Goal: Transaction & Acquisition: Register for event/course

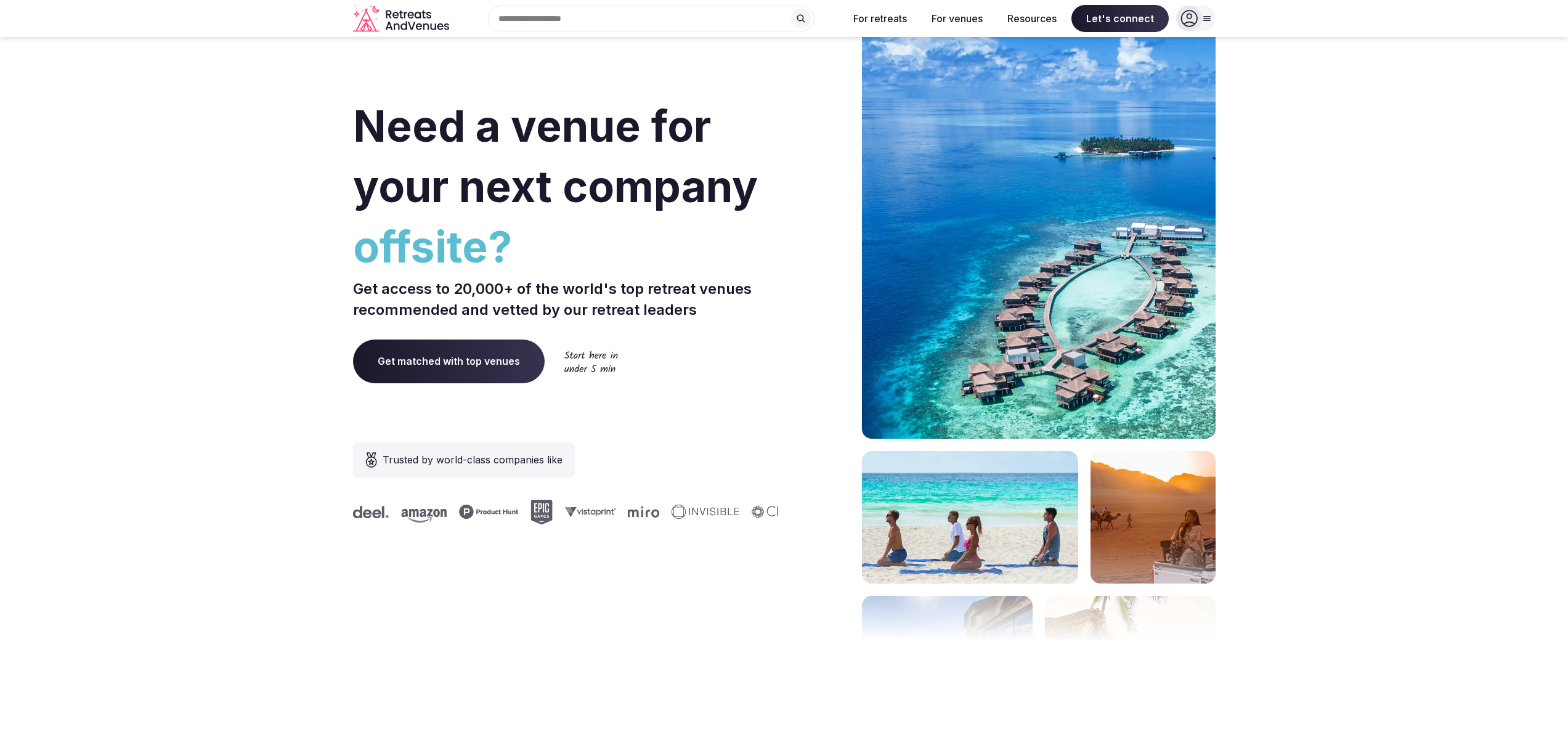
click at [1189, 20] on icon at bounding box center [1188, 18] width 17 height 17
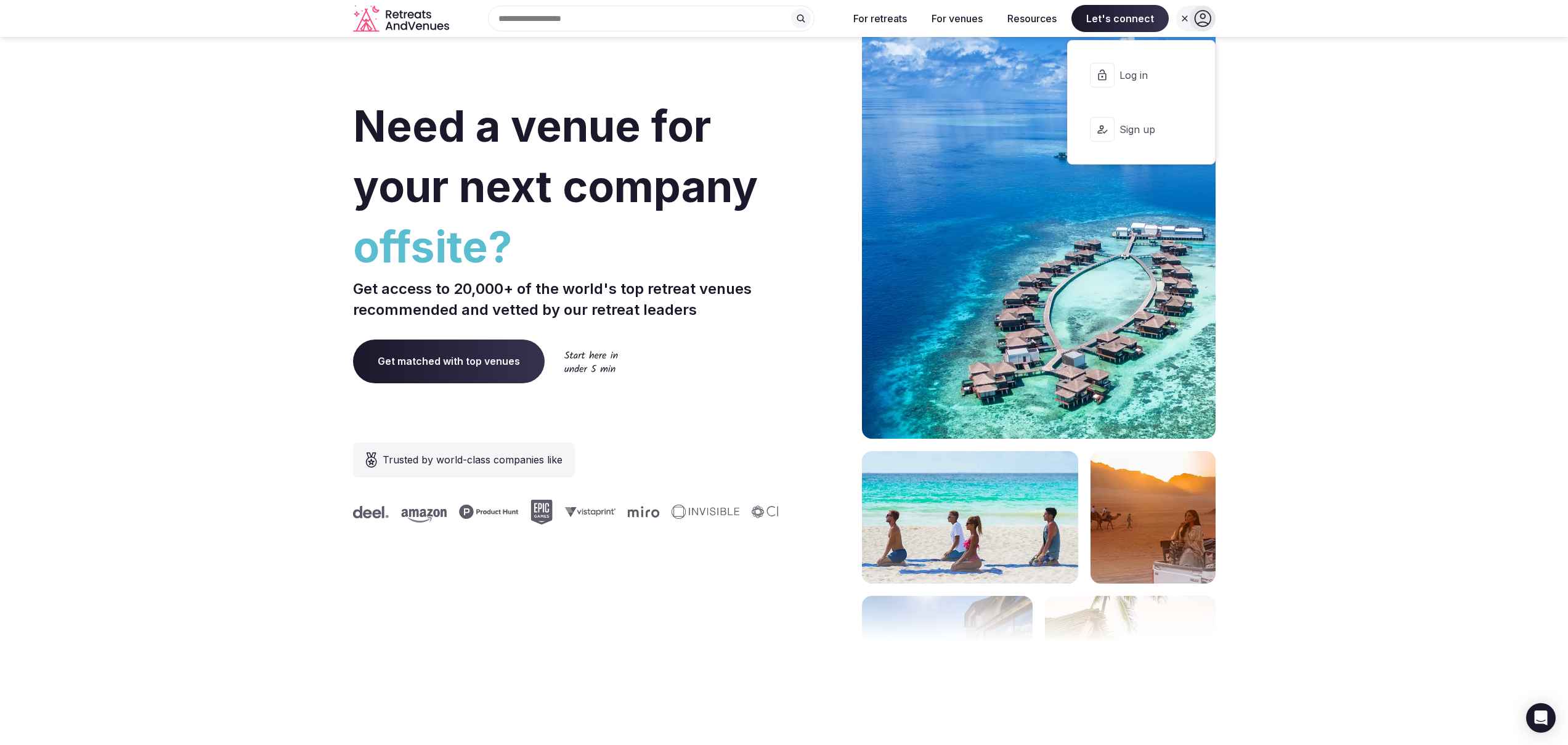
click at [1160, 74] on span "Log in" at bounding box center [1149, 75] width 59 height 14
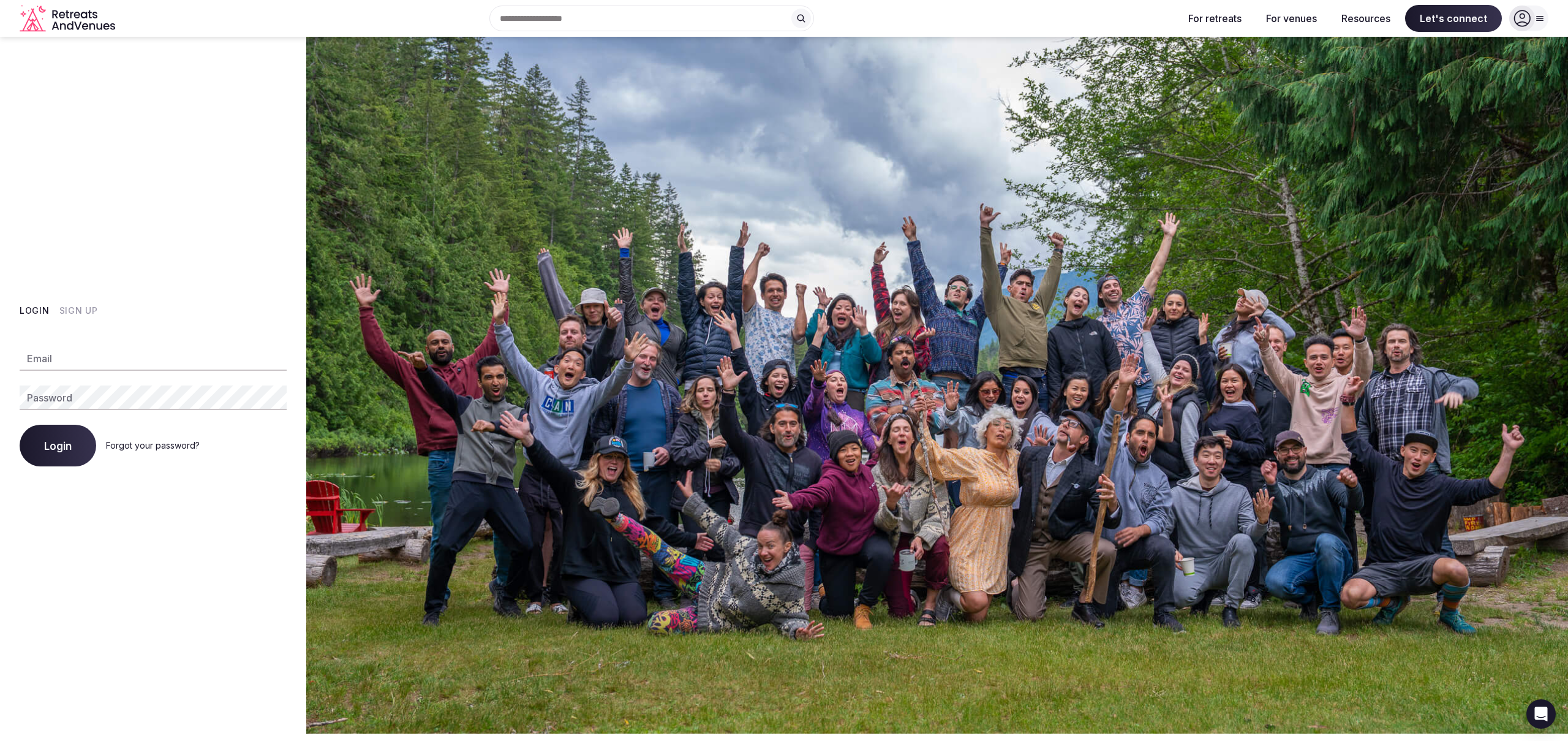
click at [1536, 22] on icon at bounding box center [1540, 18] width 10 height 10
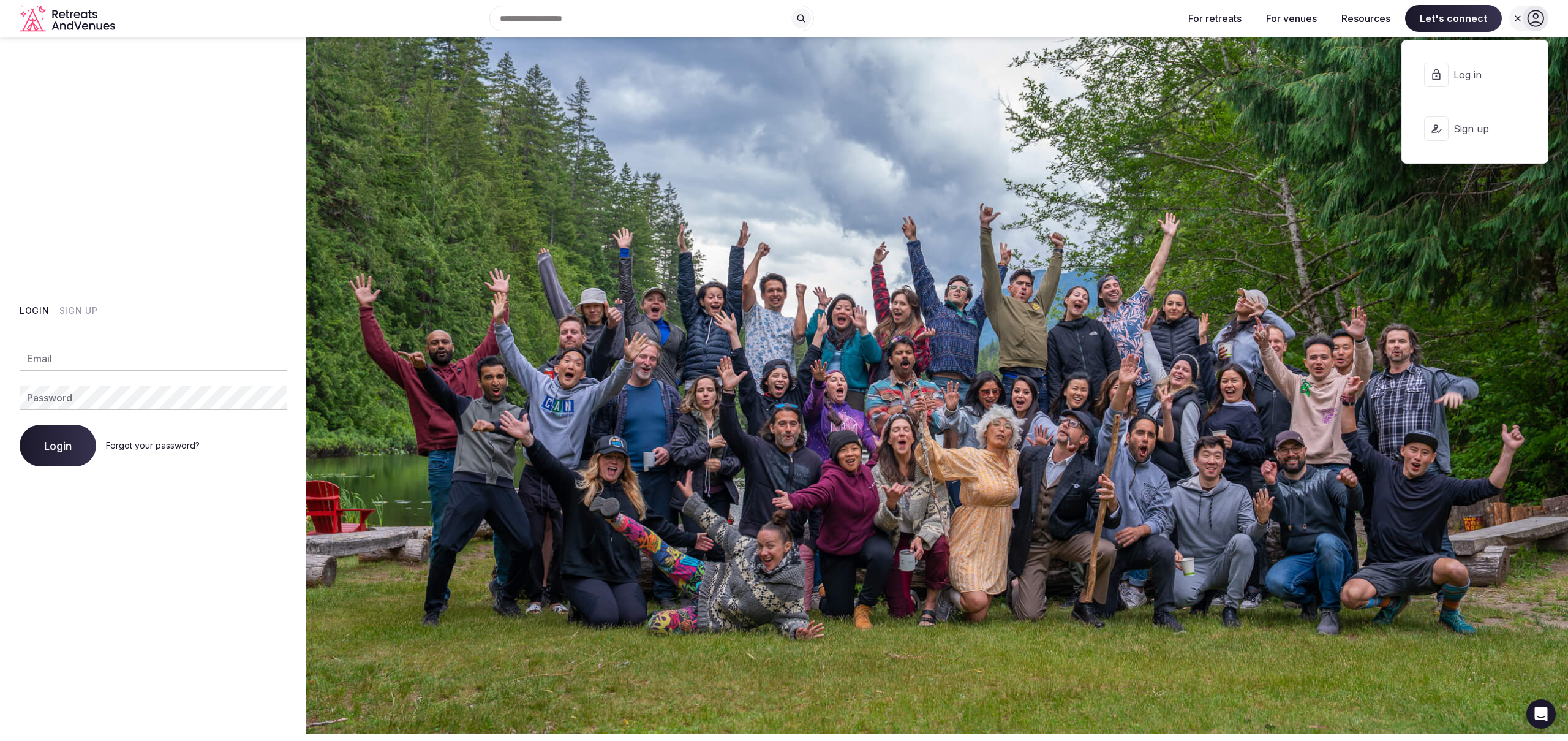
click at [1490, 126] on span "Sign up" at bounding box center [1483, 129] width 59 height 13
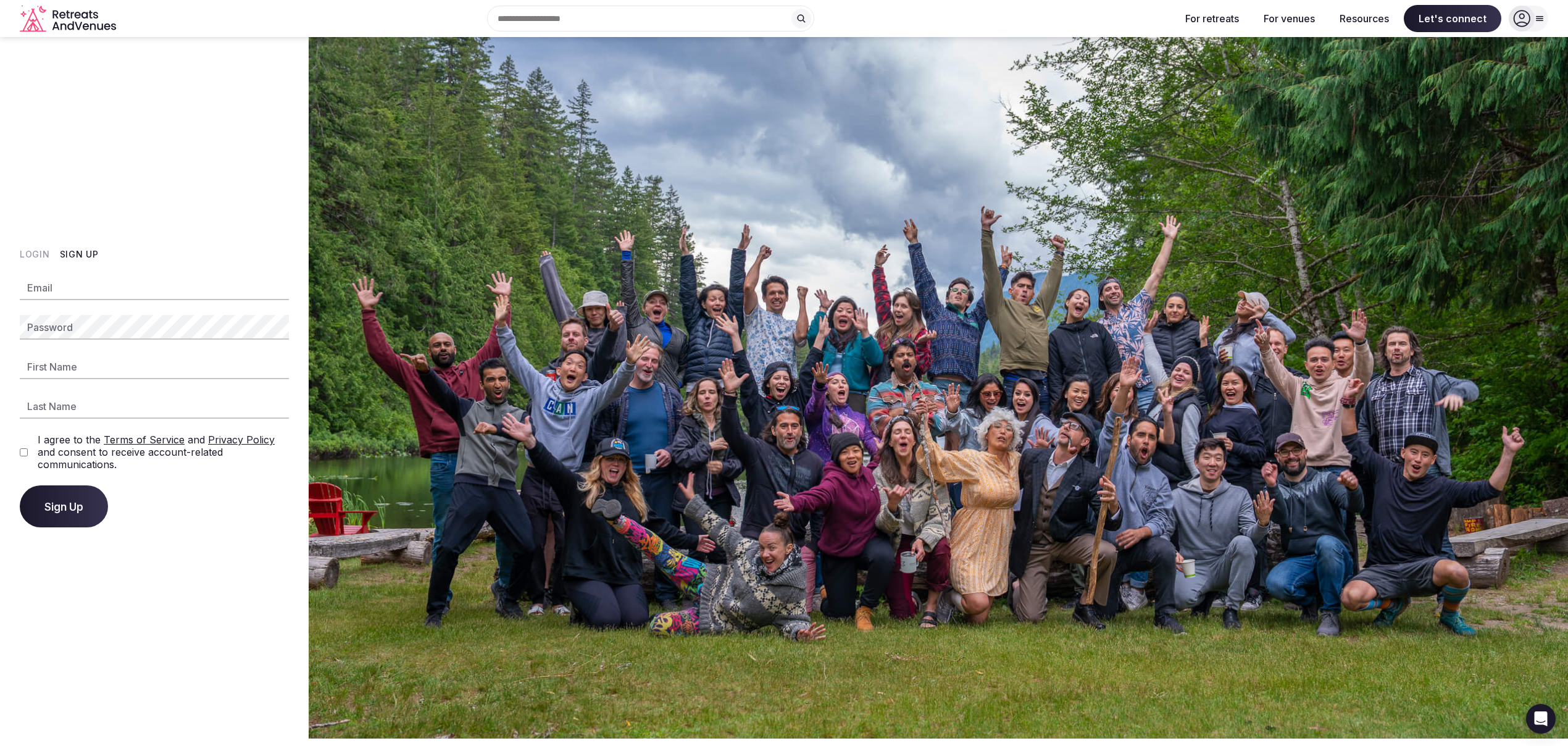
click at [1522, 21] on icon at bounding box center [1521, 18] width 17 height 17
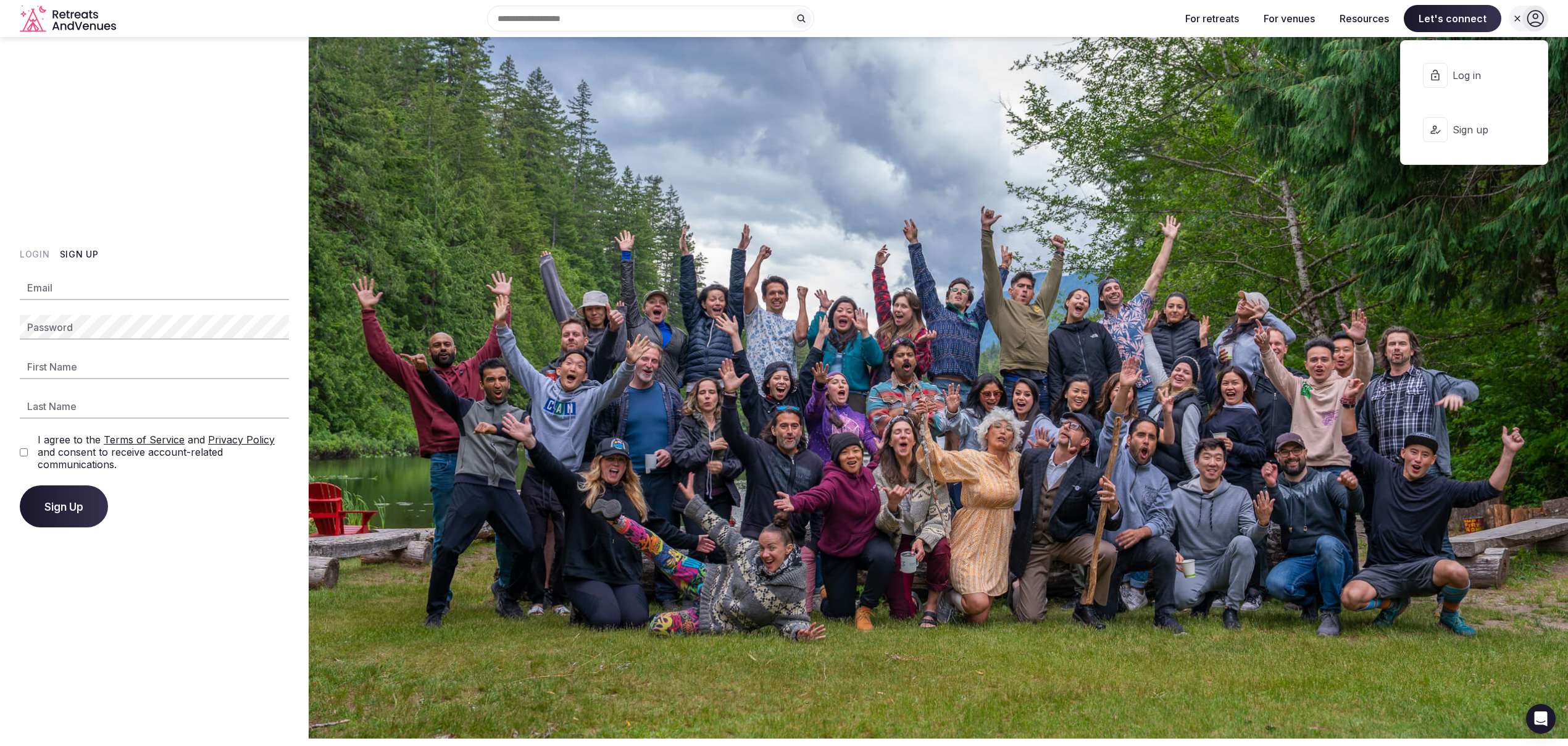
click at [82, 254] on button "Sign Up" at bounding box center [79, 254] width 39 height 12
click at [24, 256] on button "Login" at bounding box center [35, 254] width 31 height 12
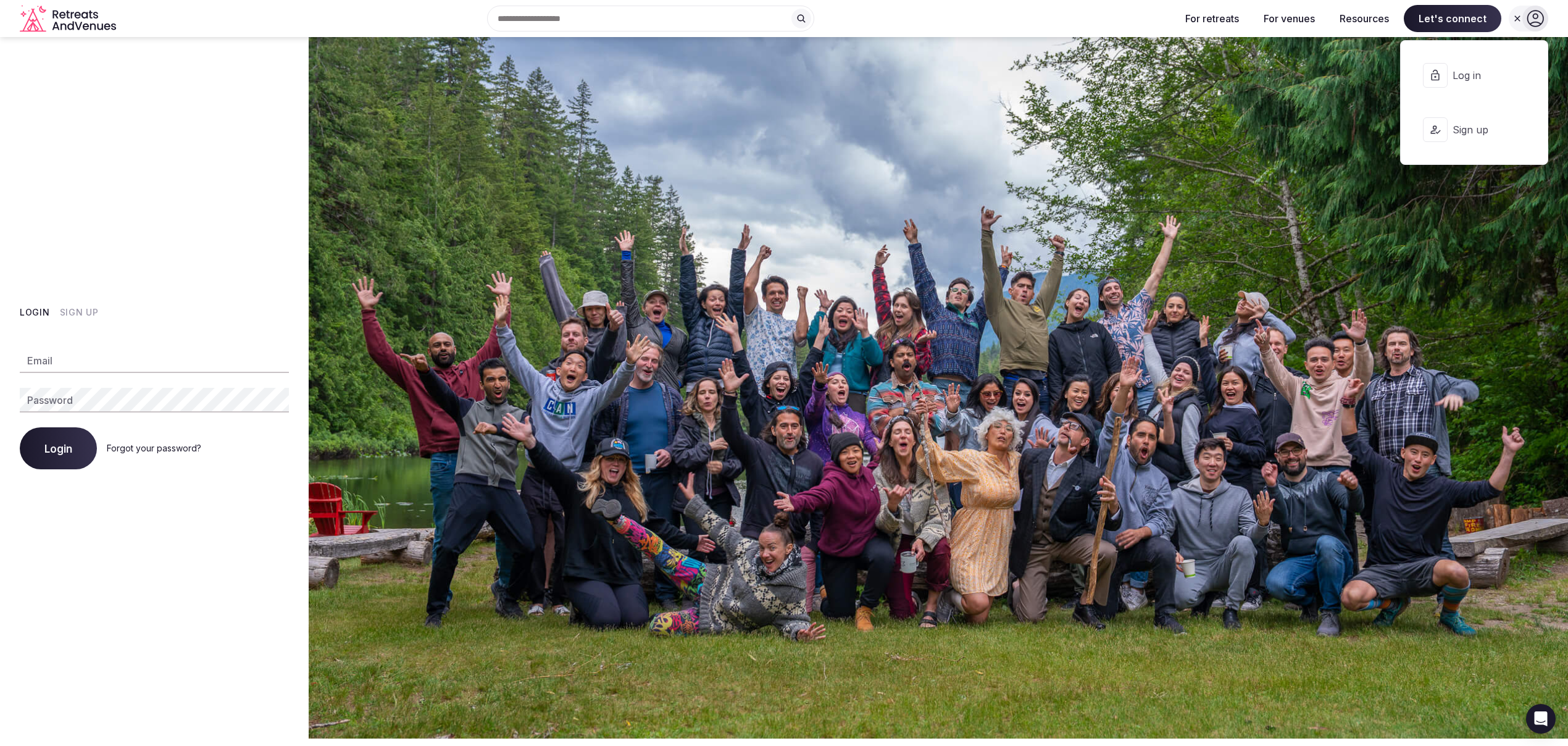
click at [65, 355] on input "Email" at bounding box center [154, 360] width 269 height 24
type input "**********"
click at [20, 428] on button "Login" at bounding box center [58, 449] width 77 height 42
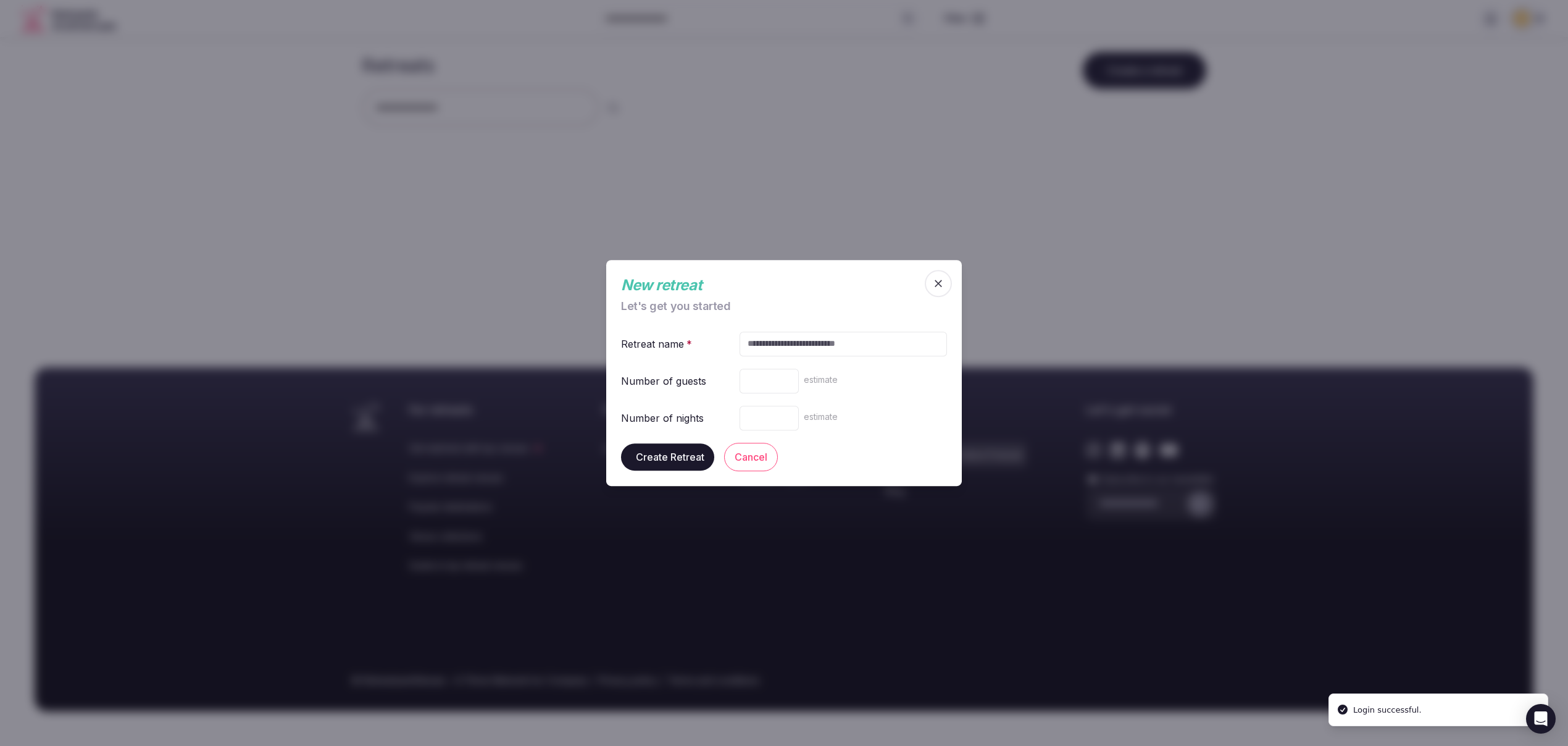
click at [91, 401] on div at bounding box center [784, 373] width 1568 height 746
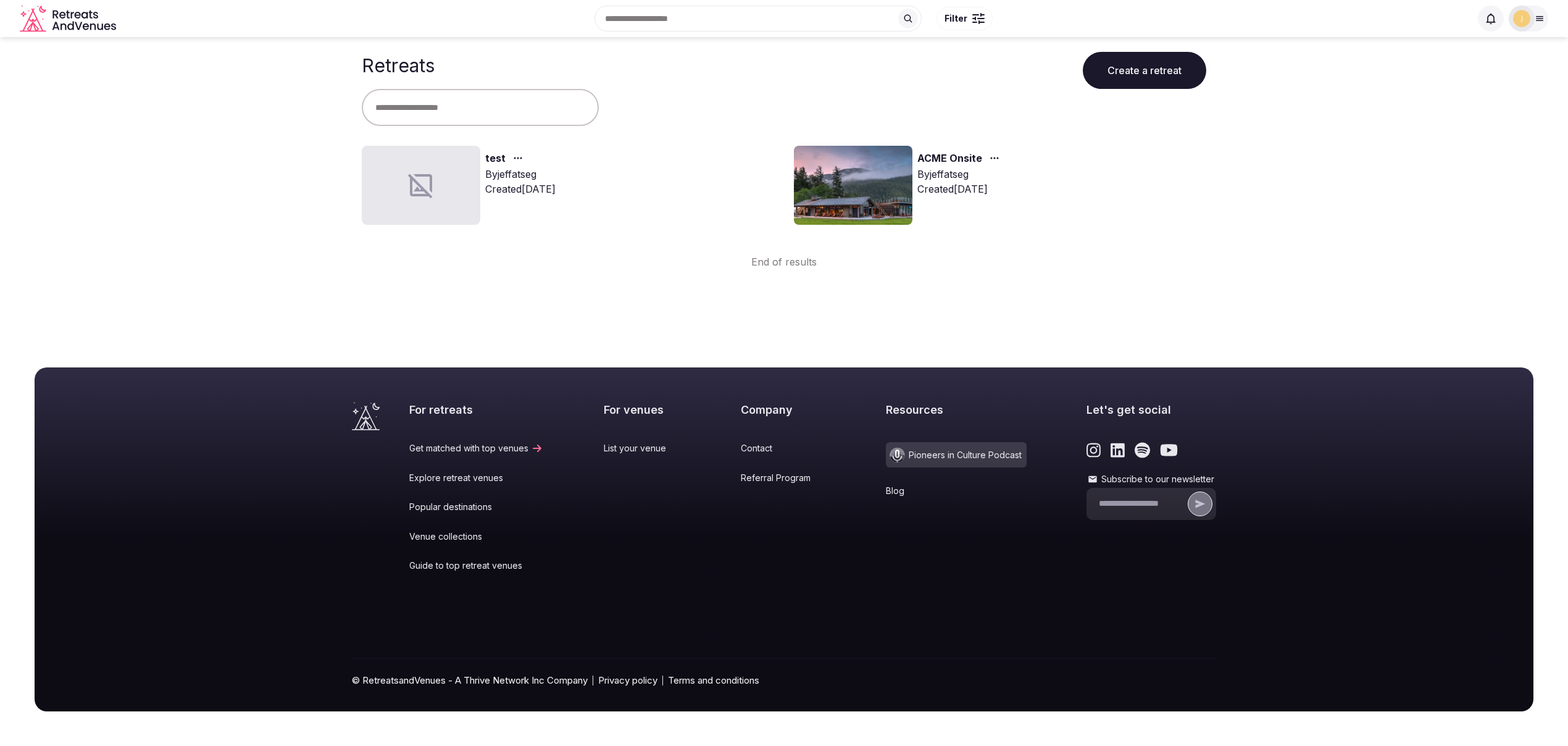
click at [608, 186] on div "test By jeffatseg Created Sep 16th, 2025" at bounding box center [568, 185] width 413 height 79
click at [849, 169] on img at bounding box center [853, 185] width 118 height 79
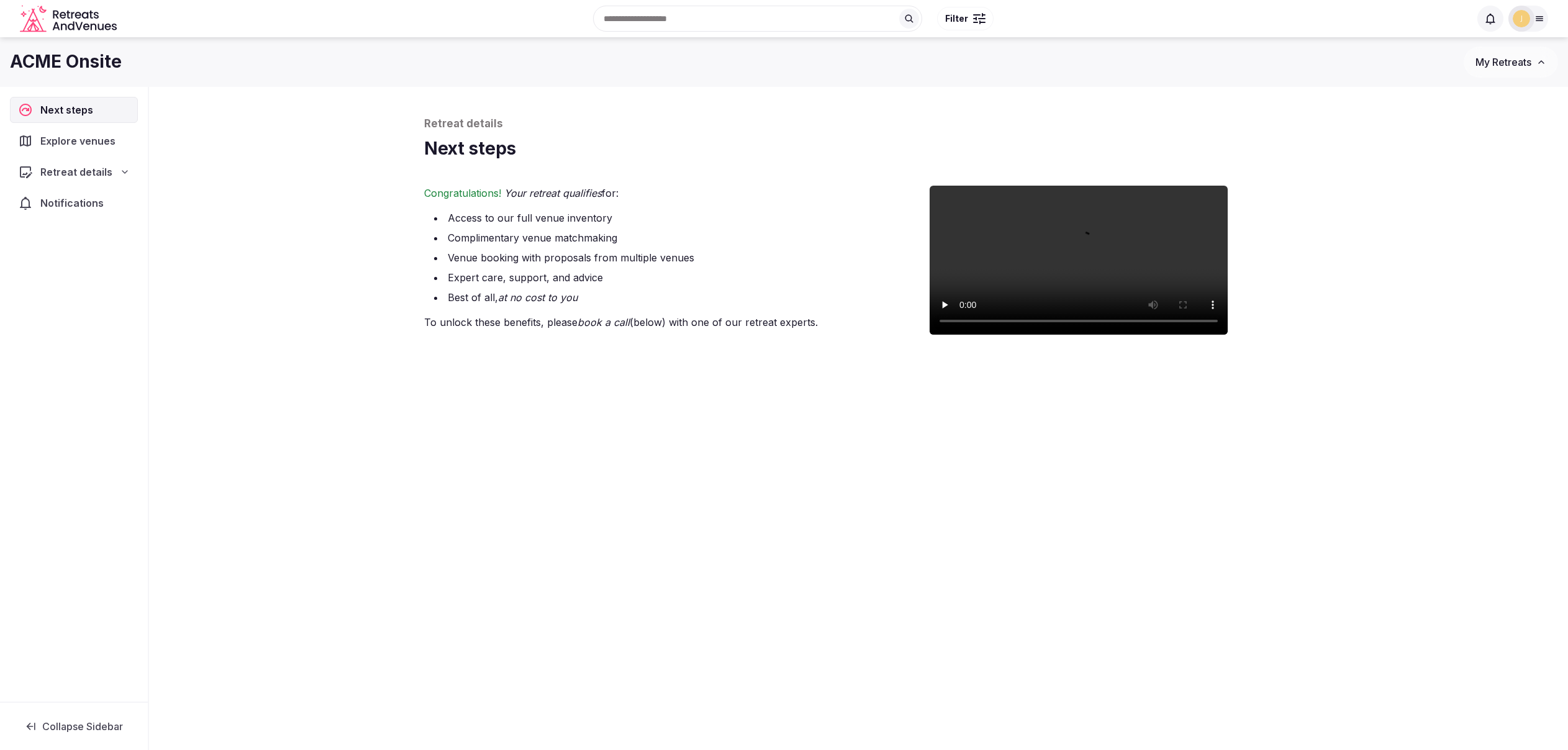
click at [1539, 21] on icon at bounding box center [1539, 19] width 7 height 4
click at [1455, 164] on link "Log out" at bounding box center [1485, 161] width 105 height 20
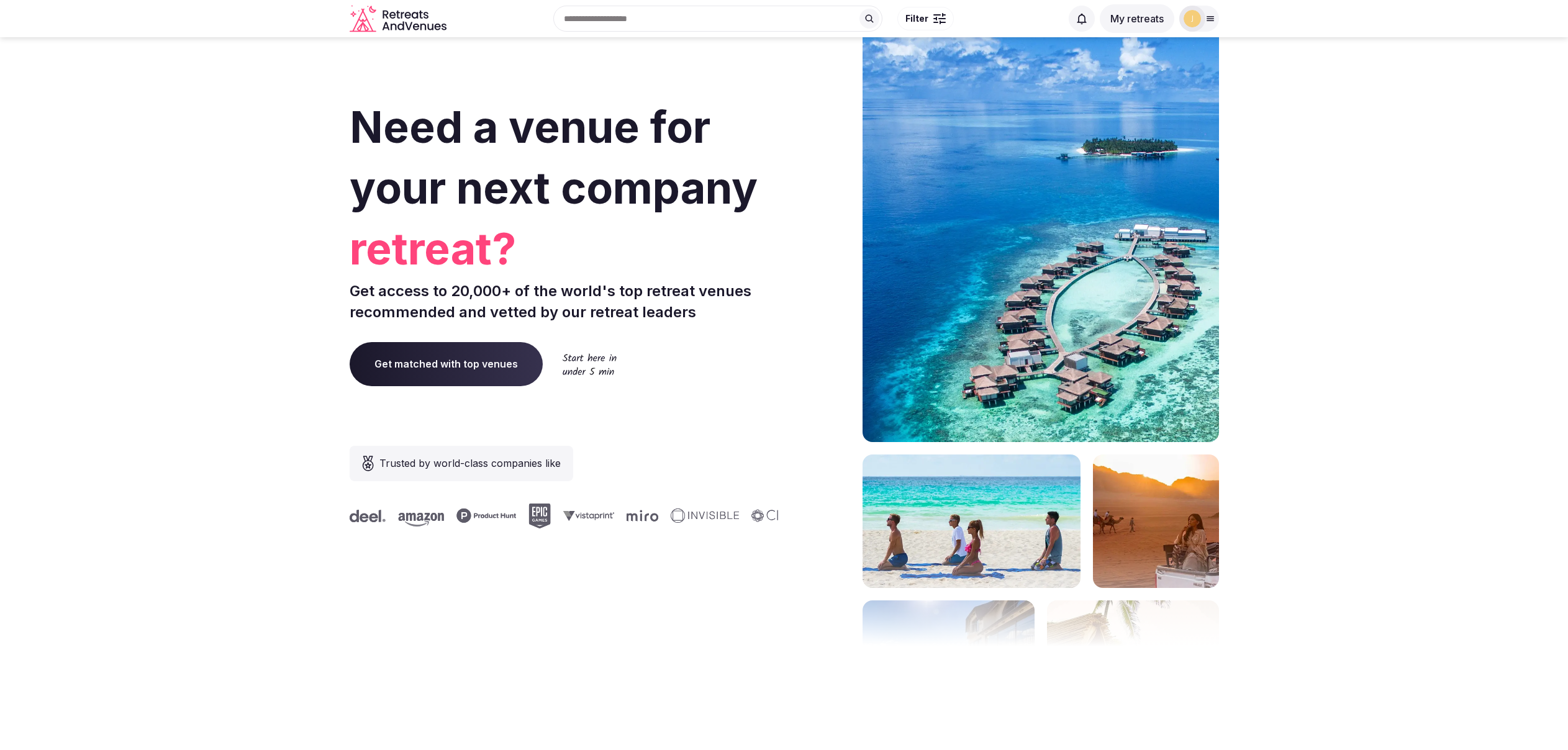
click at [1211, 18] on icon at bounding box center [1210, 19] width 7 height 4
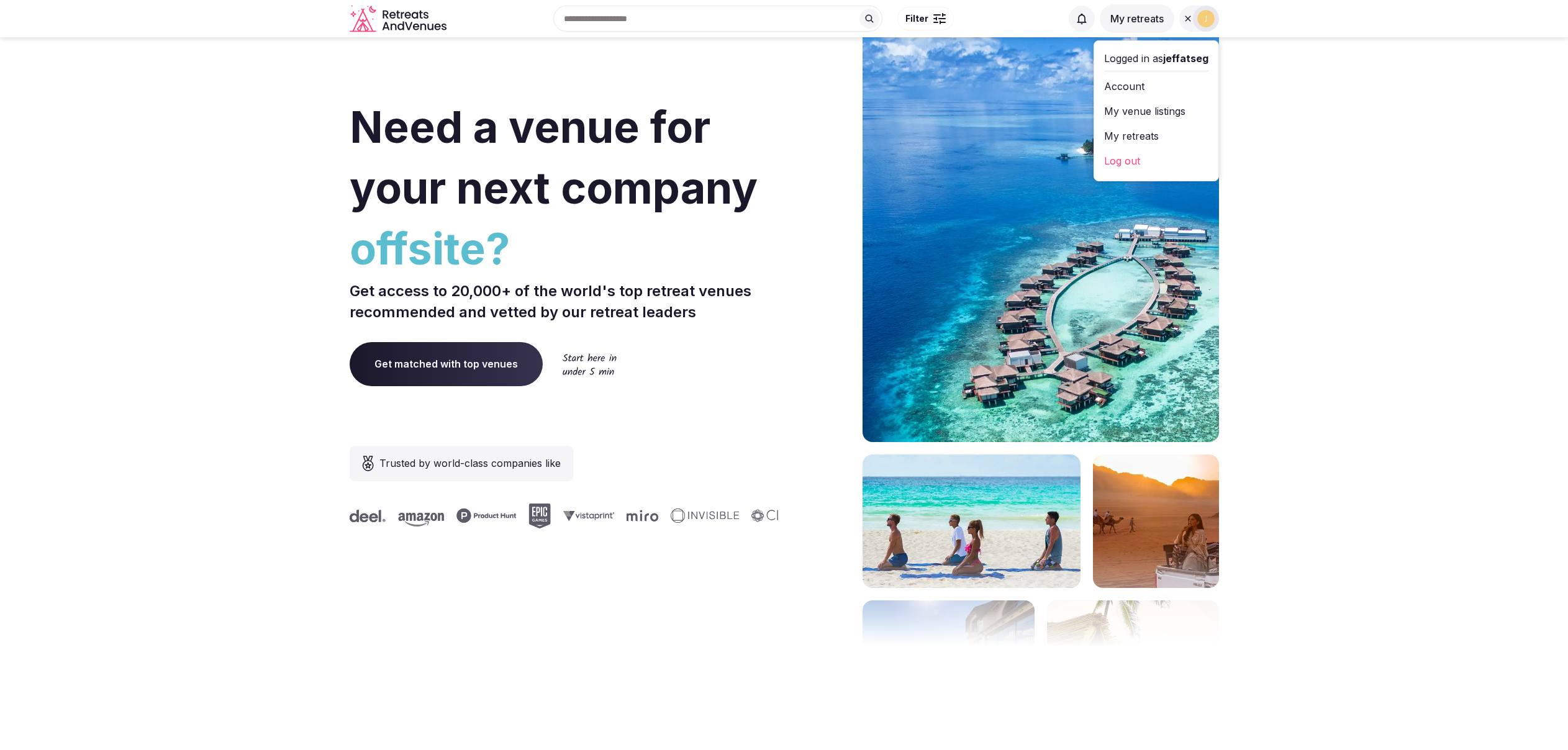
click at [792, 357] on div at bounding box center [821, 371] width 64 height 749
click at [1425, 248] on section "Need a venue for your next company offsite? Get access to 20,000+ of the world'…" at bounding box center [784, 371] width 1568 height 749
click at [1407, 168] on section "Need a venue for your next company offsite? Get access to 20,000+ of the world'…" at bounding box center [784, 371] width 1568 height 749
click at [1117, 86] on link "Account" at bounding box center [1156, 86] width 105 height 20
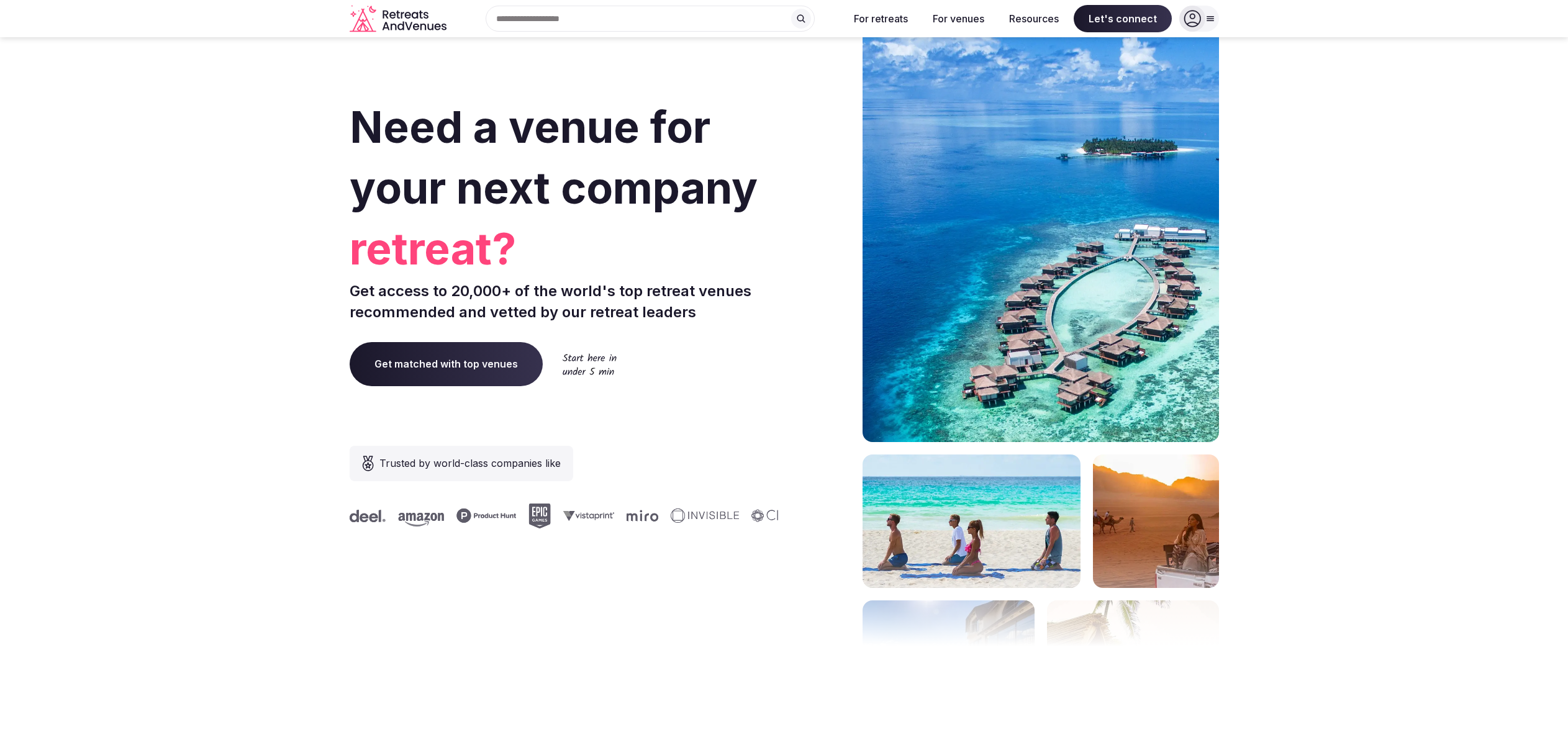
click at [1206, 18] on icon at bounding box center [1210, 19] width 7 height 4
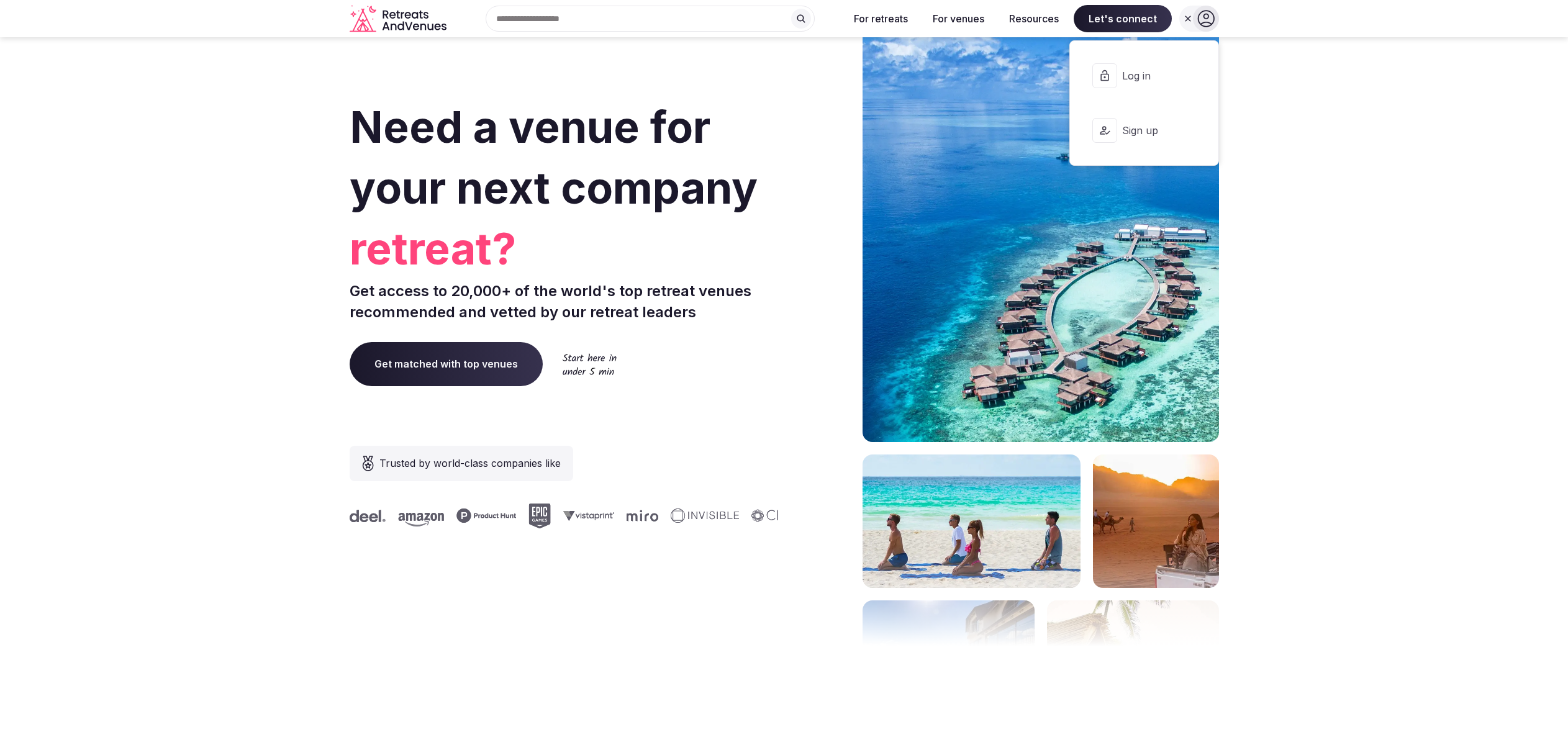
click at [1155, 86] on button "Log in" at bounding box center [1144, 75] width 128 height 50
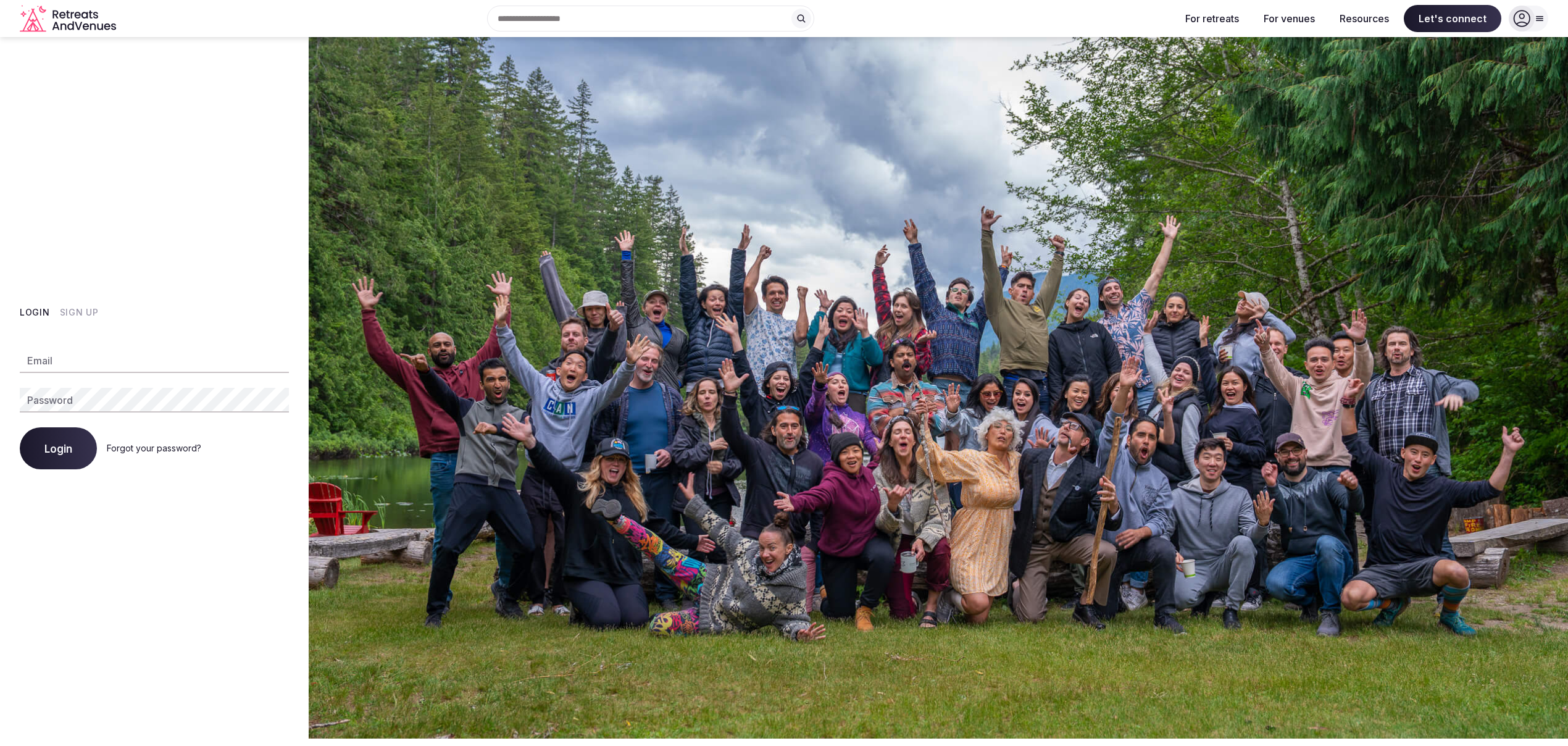
click at [1529, 19] on icon at bounding box center [1521, 18] width 17 height 17
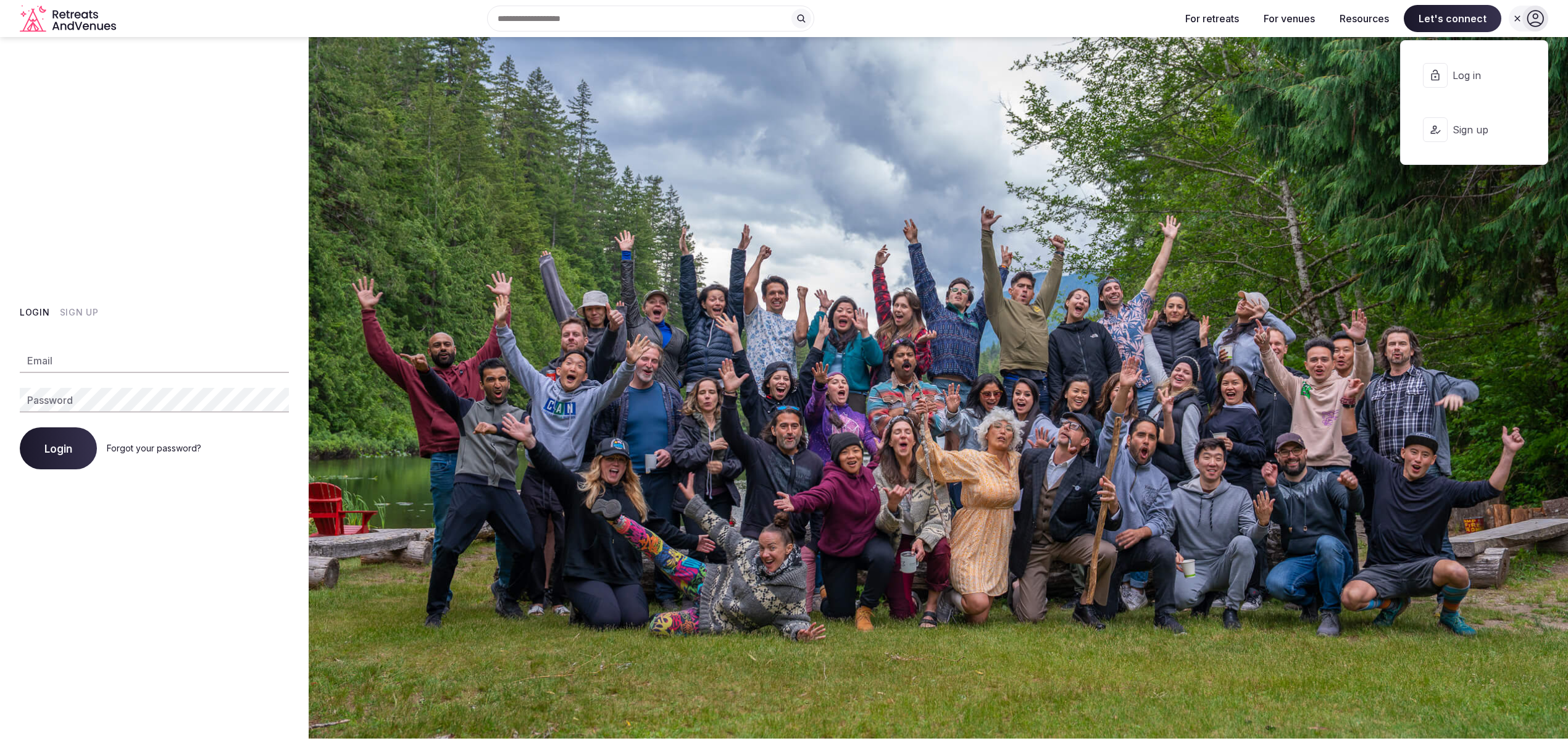
click at [1478, 135] on span "Sign up" at bounding box center [1482, 130] width 59 height 14
